Goal: Communication & Community: Share content

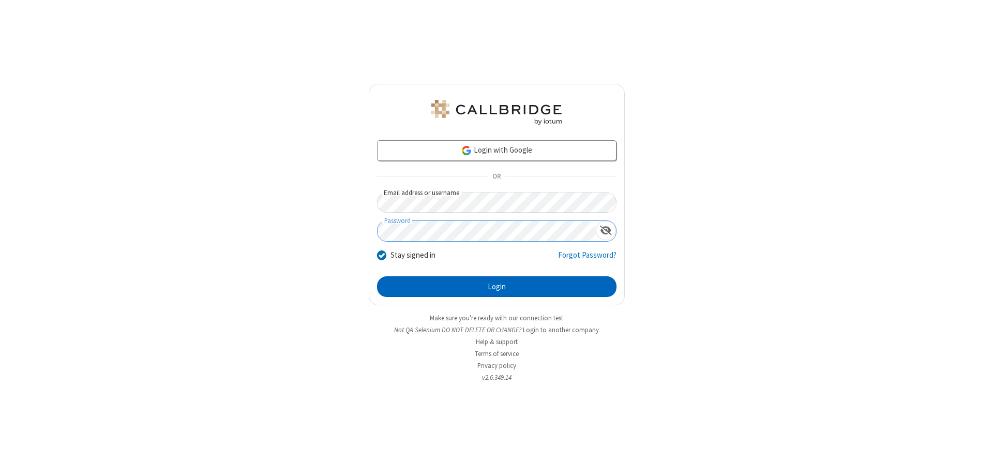
click at [497, 287] on button "Login" at bounding box center [497, 286] width 240 height 21
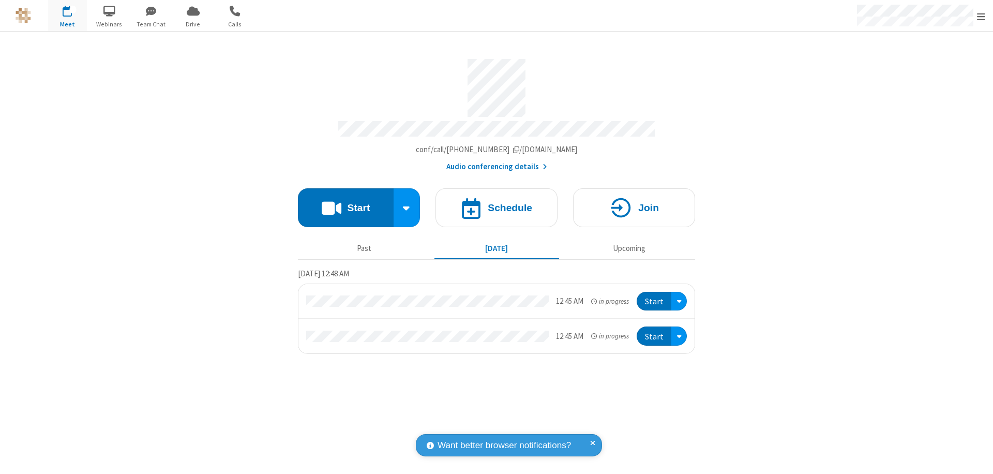
click at [346, 203] on button "Start" at bounding box center [346, 207] width 96 height 39
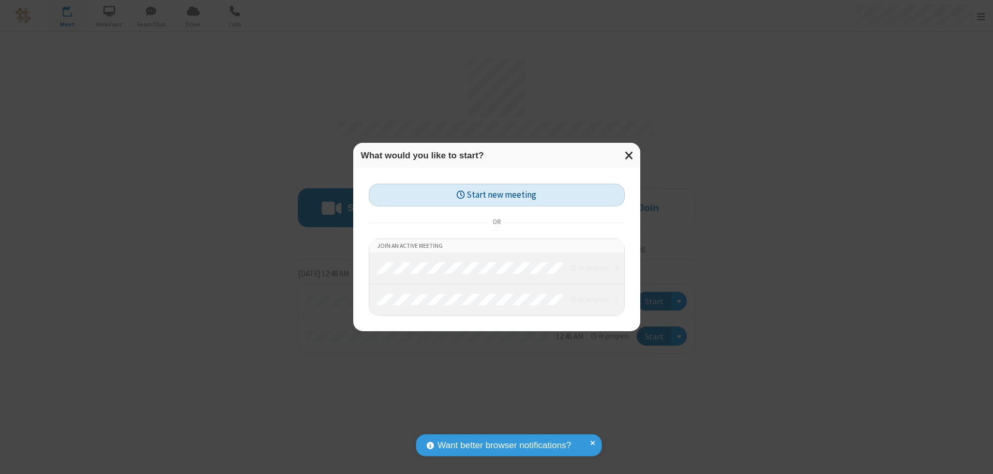
click at [497, 195] on button "Start new meeting" at bounding box center [497, 195] width 256 height 23
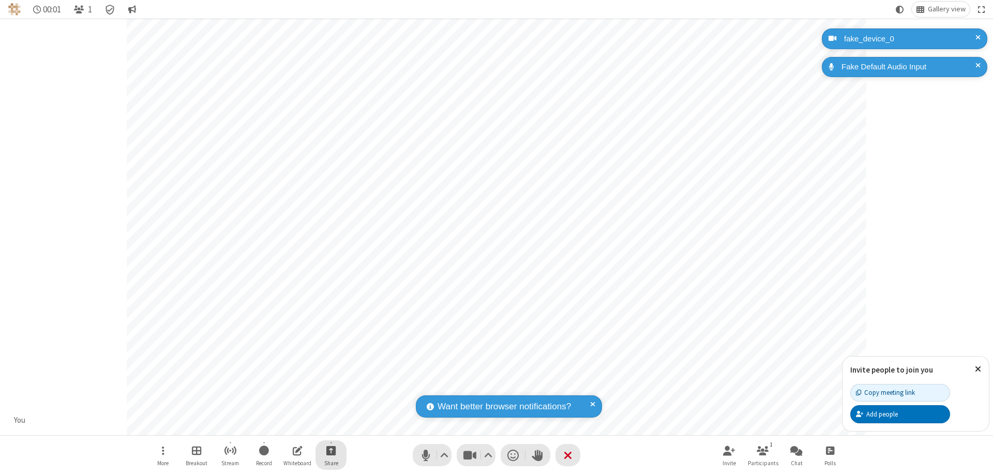
click at [331, 450] on span "Start sharing" at bounding box center [331, 450] width 10 height 13
click at [331, 387] on span "Share additional camera" at bounding box center [337, 389] width 77 height 9
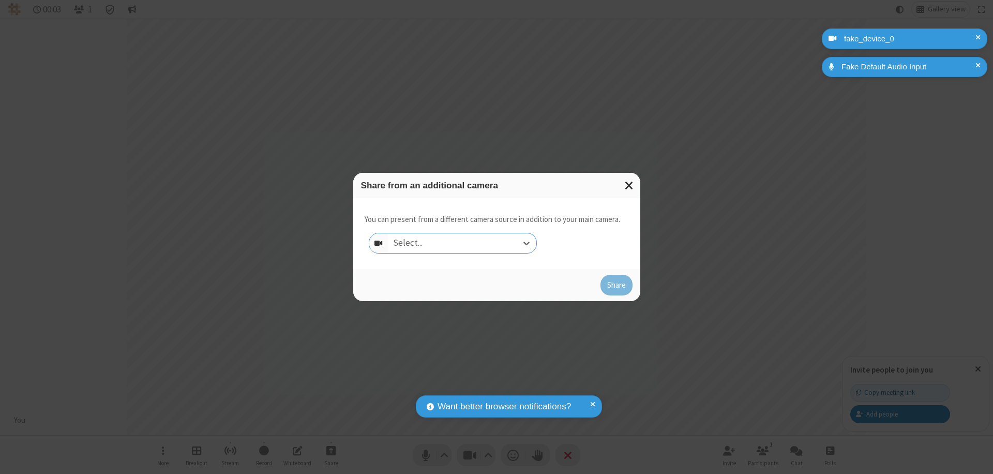
click at [462, 243] on div "Select..." at bounding box center [462, 243] width 148 height 20
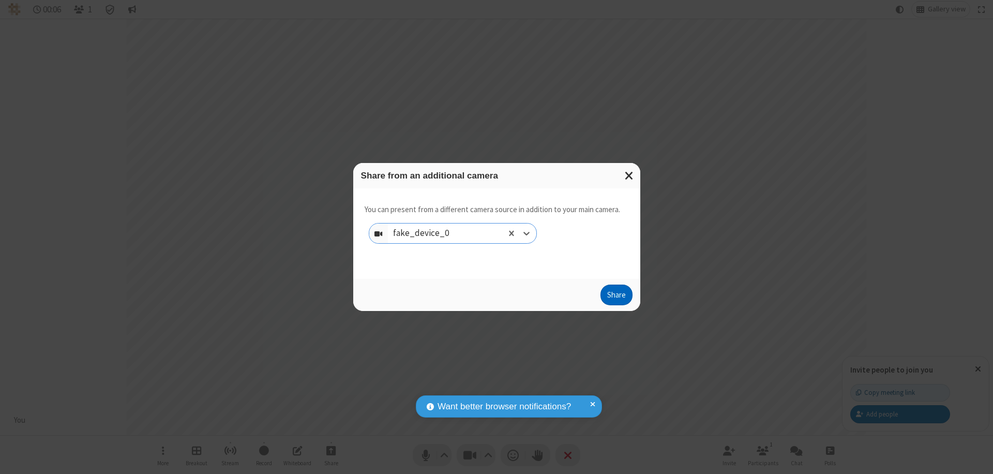
click at [616, 297] on button "Share" at bounding box center [617, 295] width 32 height 21
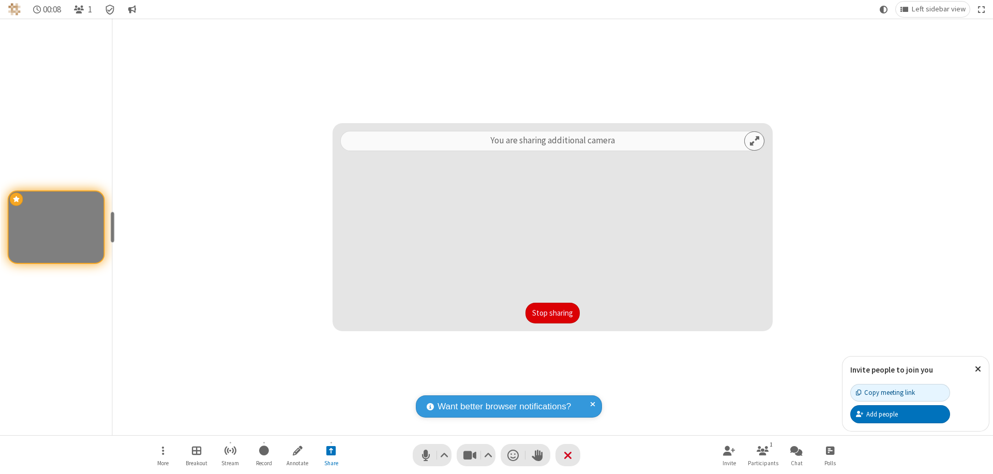
click at [553, 313] on button "Stop sharing" at bounding box center [553, 313] width 54 height 21
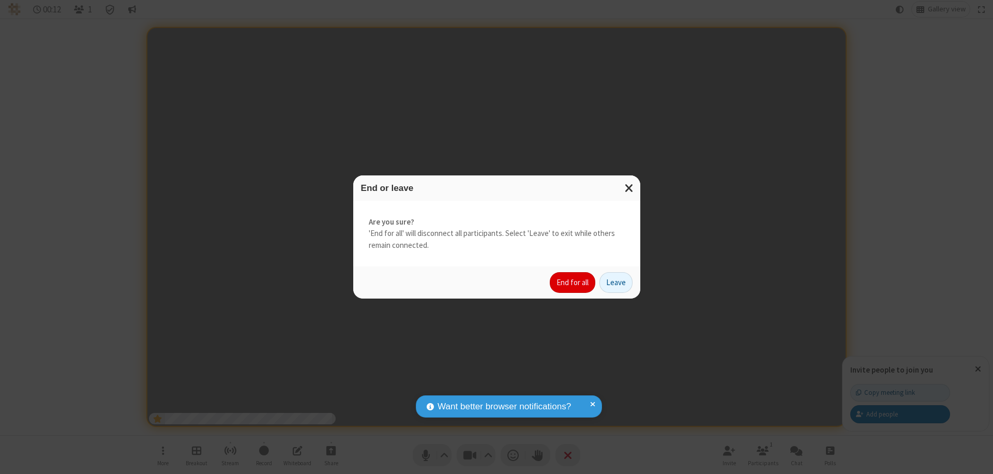
click at [573, 282] on button "End for all" at bounding box center [573, 282] width 46 height 21
